Goal: Task Accomplishment & Management: Use online tool/utility

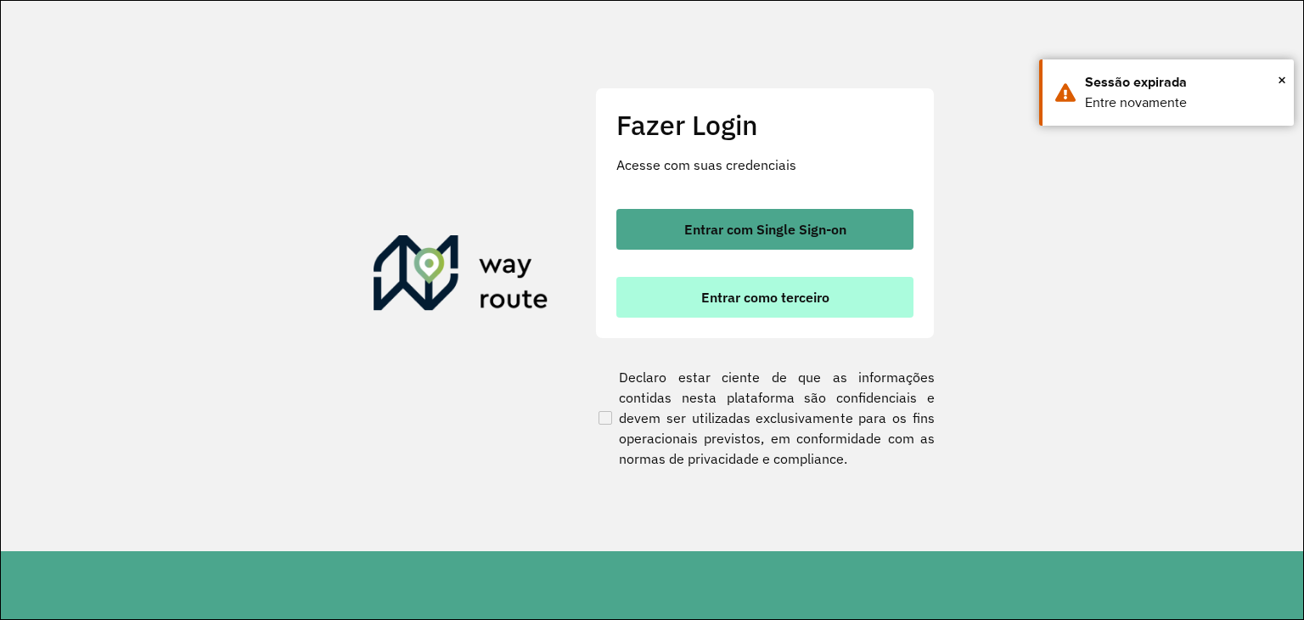
click at [784, 295] on span "Entrar como terceiro" at bounding box center [765, 297] width 128 height 14
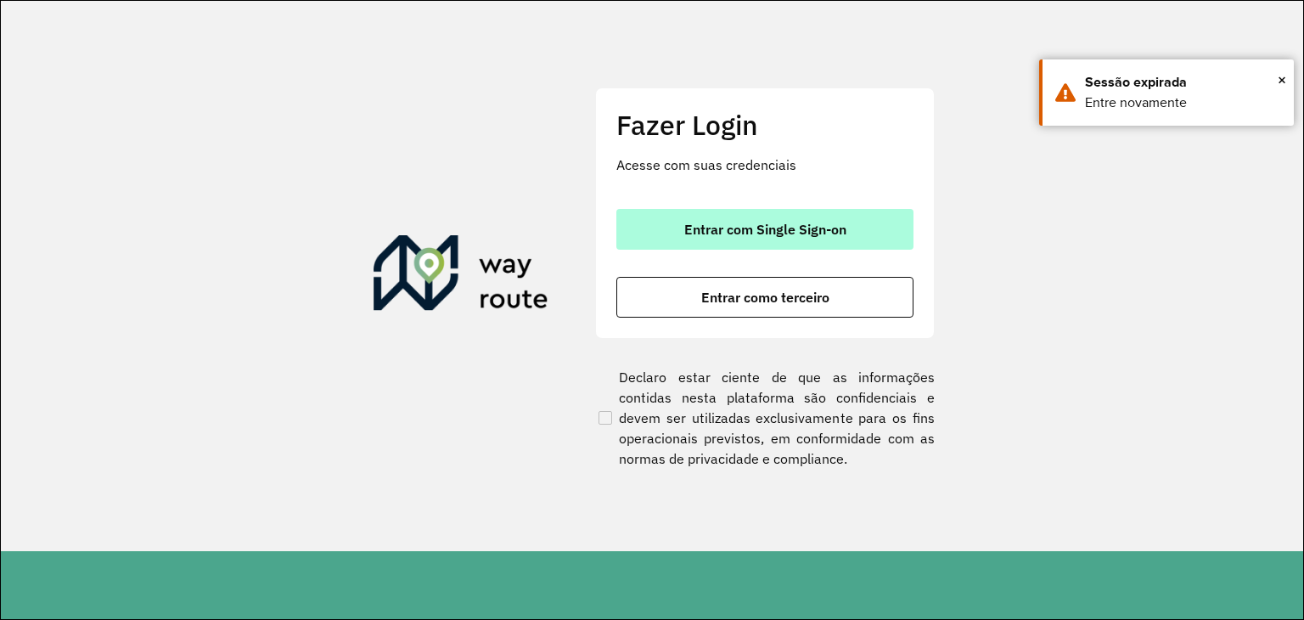
click at [751, 228] on span "Entrar com Single Sign-on" at bounding box center [765, 229] width 162 height 14
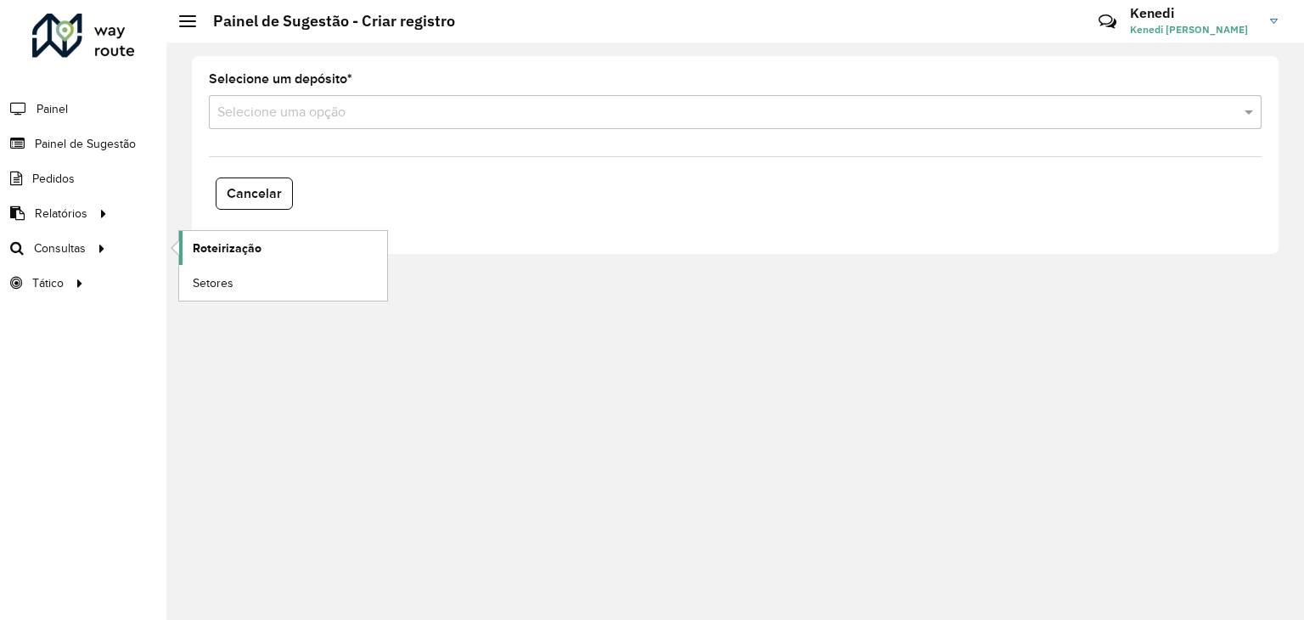
click at [282, 252] on link "Roteirização" at bounding box center [283, 248] width 208 height 34
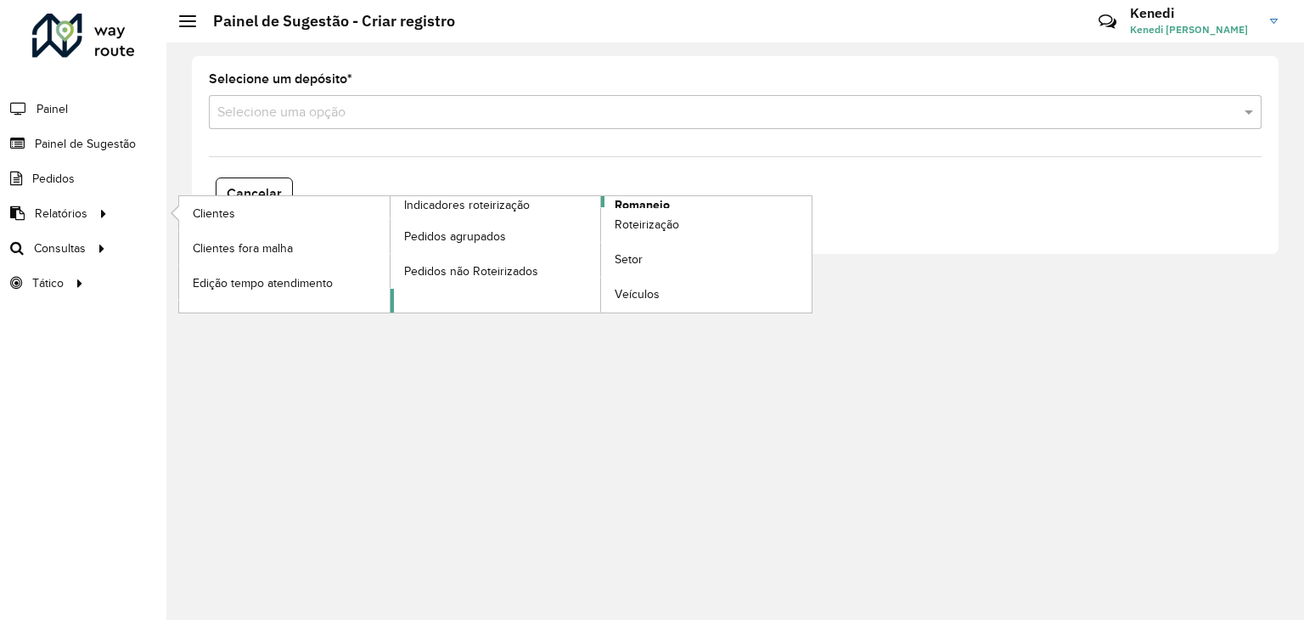
click at [620, 202] on span "Romaneio" at bounding box center [642, 205] width 55 height 18
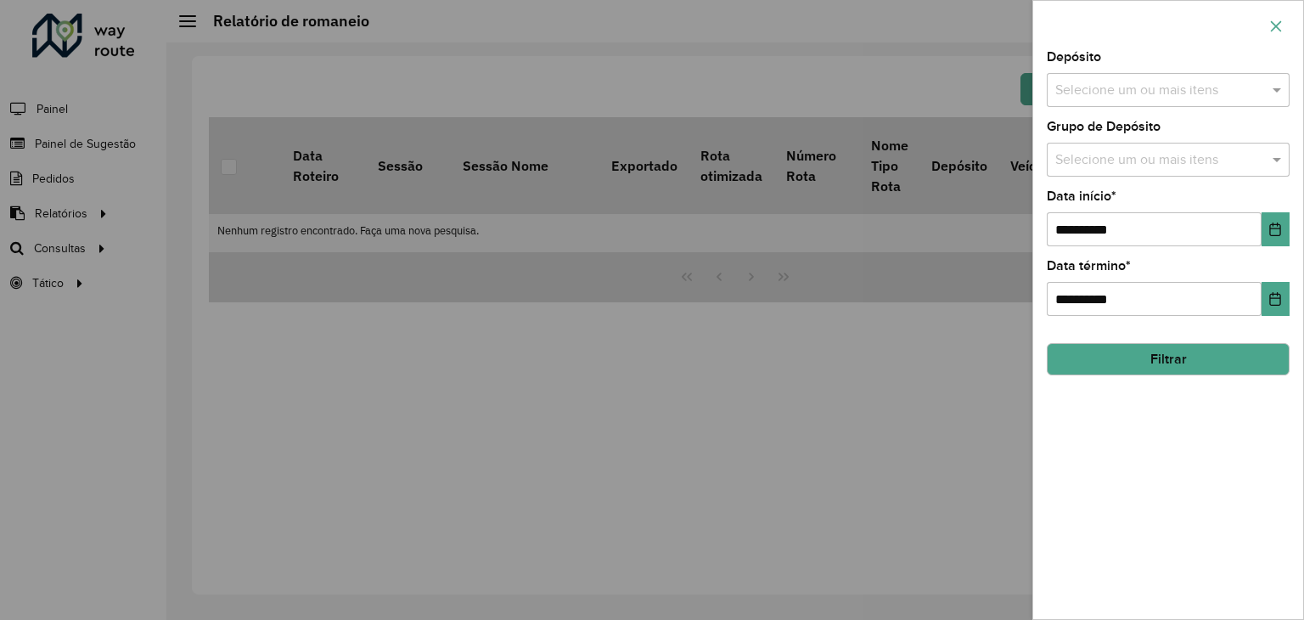
click at [1276, 22] on icon "button" at bounding box center [1276, 27] width 14 height 14
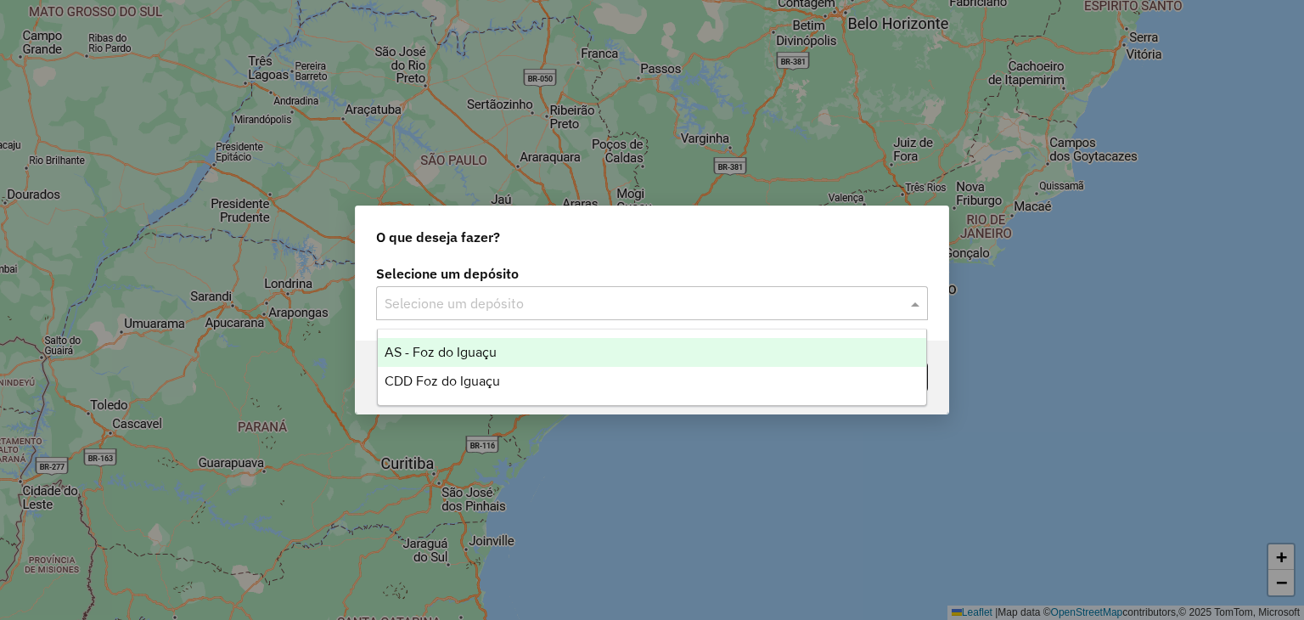
click at [688, 317] on div "Selecione um depósito" at bounding box center [652, 303] width 552 height 34
click at [455, 359] on span "AS - Foz do Iguaçu" at bounding box center [441, 352] width 112 height 14
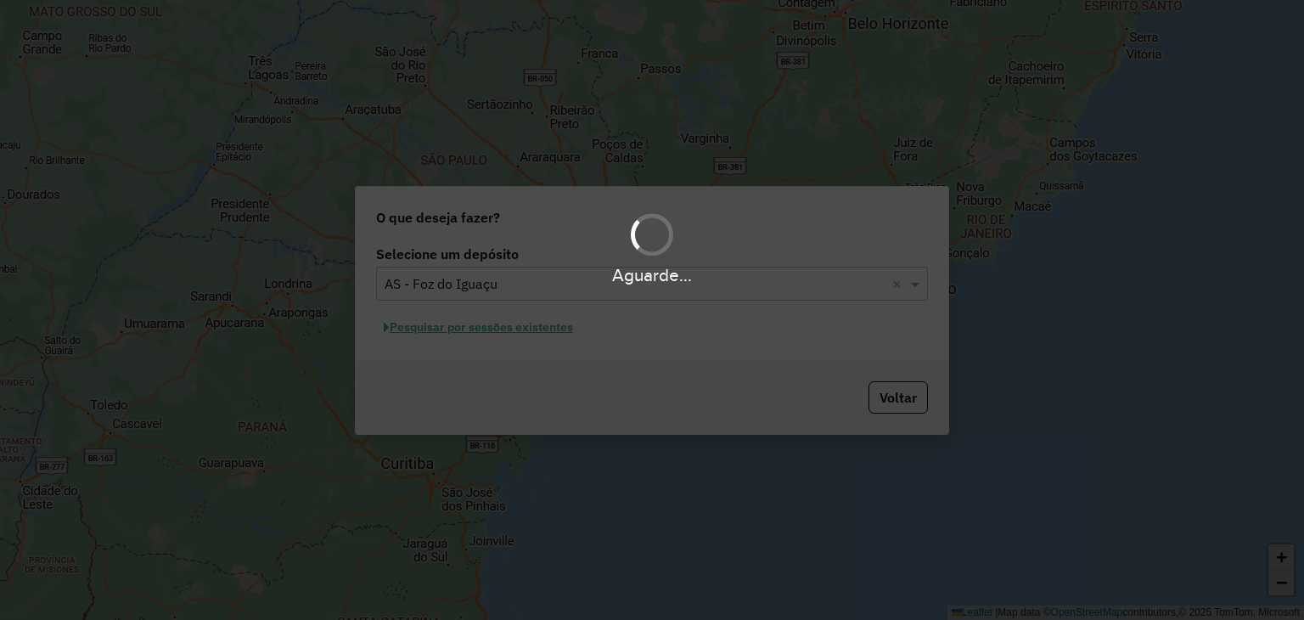
click at [511, 289] on div "Aguarde..." at bounding box center [652, 310] width 1304 height 620
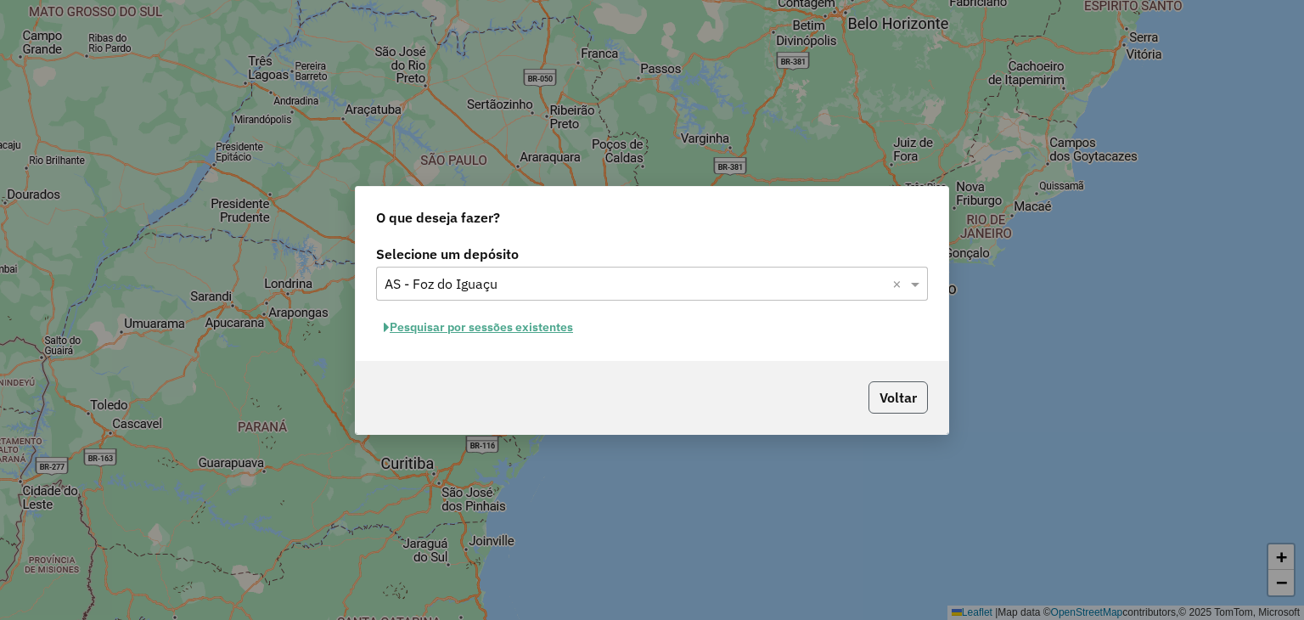
click at [920, 398] on button "Voltar" at bounding box center [897, 397] width 59 height 32
